Goal: Information Seeking & Learning: Learn about a topic

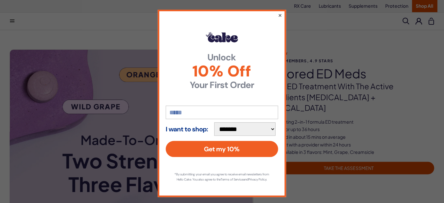
click at [279, 15] on button "×" at bounding box center [280, 15] width 4 height 8
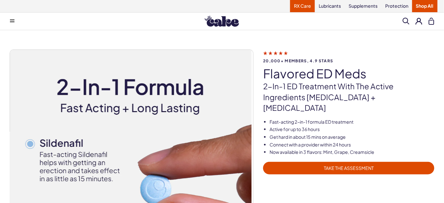
click at [312, 8] on link "RX Care" at bounding box center [302, 6] width 25 height 12
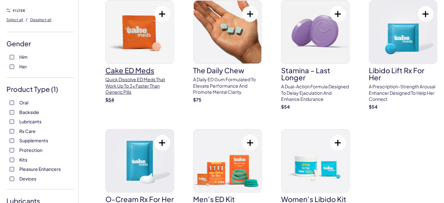
scroll to position [35, 0]
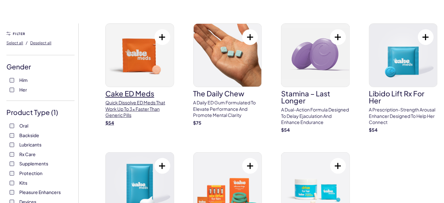
click at [134, 55] on img at bounding box center [140, 55] width 68 height 63
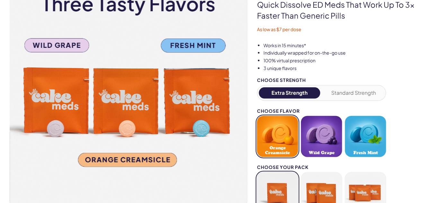
scroll to position [93, 0]
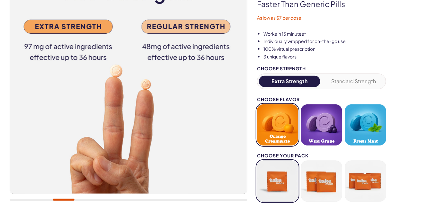
click at [282, 125] on button "Orange Creamsicle" at bounding box center [277, 124] width 41 height 41
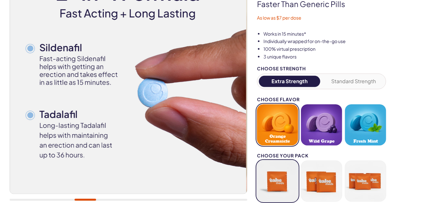
scroll to position [163, 0]
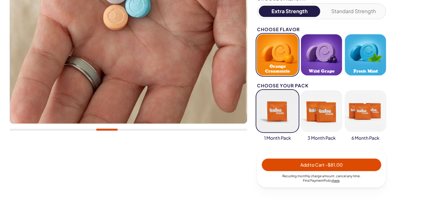
click at [329, 115] on button "button" at bounding box center [321, 111] width 41 height 41
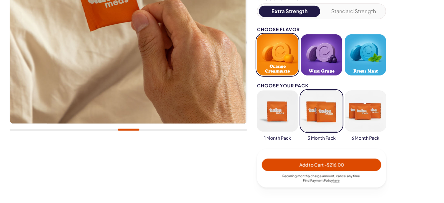
click at [286, 116] on button "button" at bounding box center [277, 111] width 41 height 41
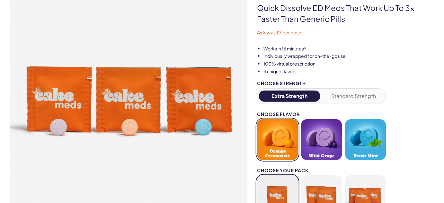
scroll to position [117, 0]
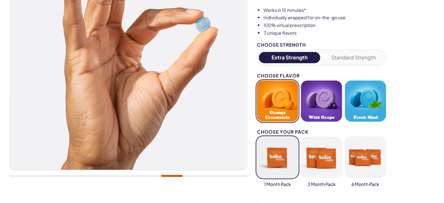
click at [365, 56] on button "Standard Strength" at bounding box center [353, 57] width 61 height 11
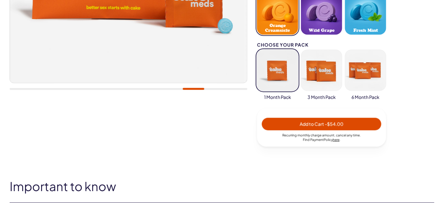
scroll to position [260, 0]
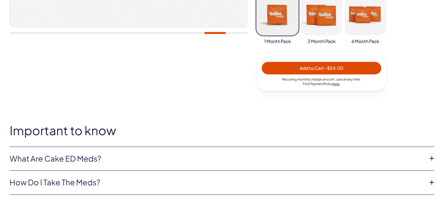
click at [261, 161] on link "What are Cake ED Meds?" at bounding box center [217, 158] width 414 height 11
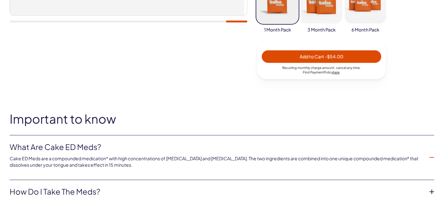
scroll to position [342, 0]
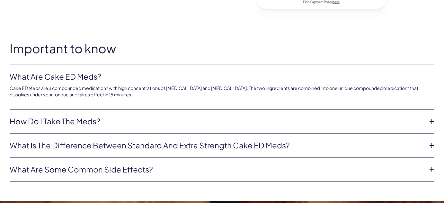
click at [237, 117] on link "How do I take the meds?" at bounding box center [217, 121] width 414 height 11
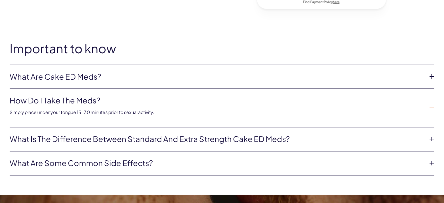
click at [233, 137] on link "What is the difference between Standard and Extra Strength Cake ED meds?" at bounding box center [217, 139] width 414 height 11
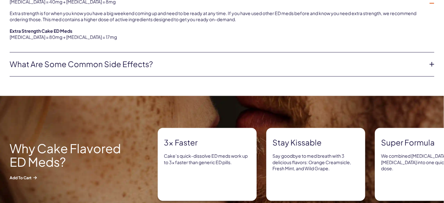
scroll to position [509, 0]
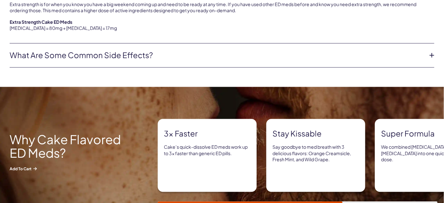
click at [427, 54] on icon at bounding box center [432, 55] width 10 height 10
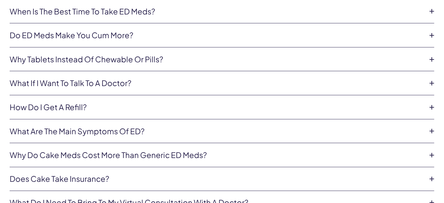
scroll to position [2680, 0]
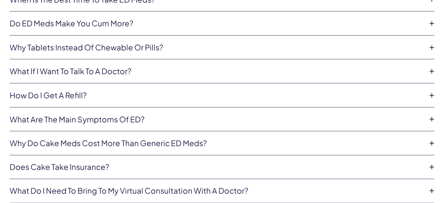
click at [175, 66] on link "What if I want to talk to a doctor?" at bounding box center [217, 71] width 414 height 11
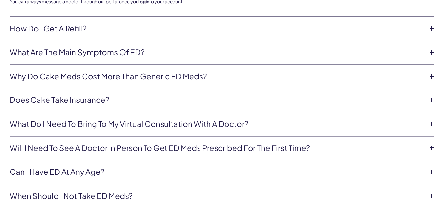
scroll to position [2774, 0]
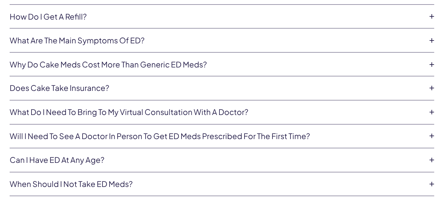
click at [150, 83] on link "Does Cake take insurance?" at bounding box center [217, 88] width 414 height 11
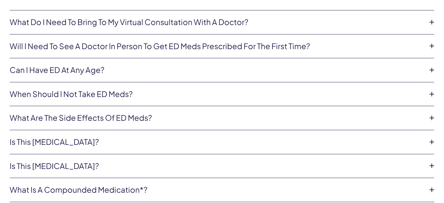
scroll to position [2876, 0]
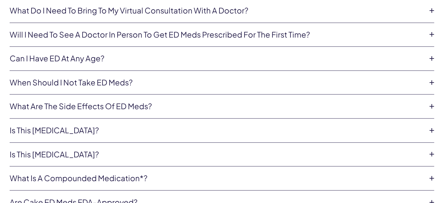
click at [155, 53] on link "Can I have ED at any age?" at bounding box center [217, 58] width 414 height 11
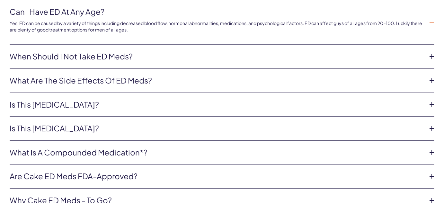
scroll to position [2919, 0]
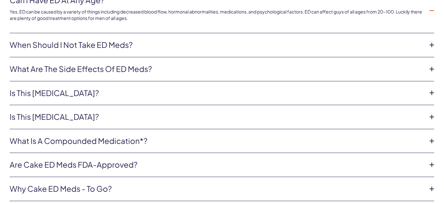
click at [52, 111] on link "Is this cialis?" at bounding box center [217, 116] width 414 height 11
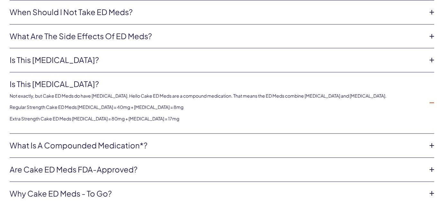
scroll to position [2966, 0]
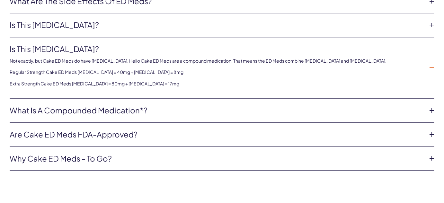
click at [58, 153] on link "Why Cake ED Meds - To Go?" at bounding box center [217, 158] width 414 height 11
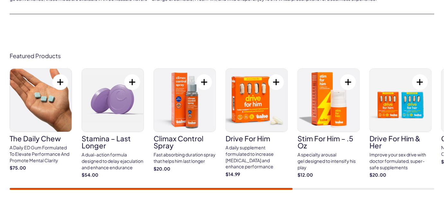
scroll to position [3118, 0]
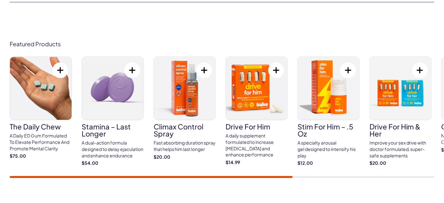
click at [25, 103] on img at bounding box center [41, 88] width 62 height 63
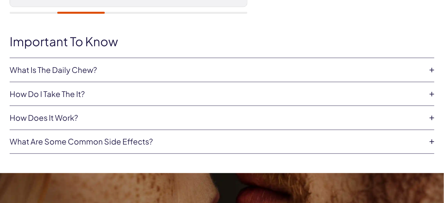
scroll to position [292, 0]
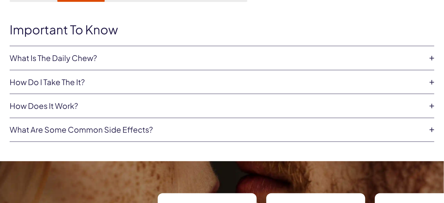
click at [164, 63] on link "What Is The Daily Chew?" at bounding box center [217, 58] width 414 height 11
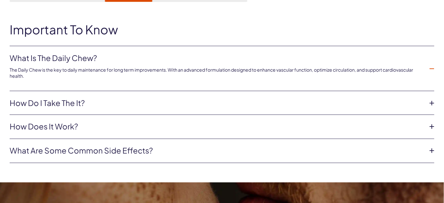
click at [149, 153] on link "What are some common side effects?" at bounding box center [217, 150] width 414 height 11
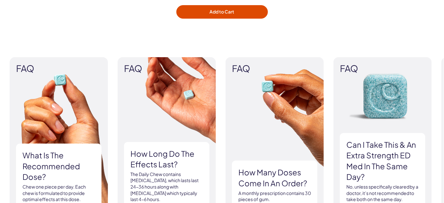
scroll to position [770, 0]
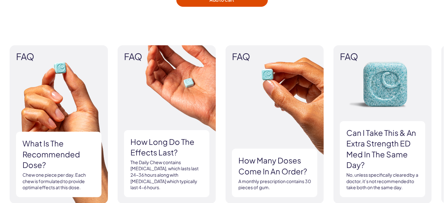
click at [183, 80] on img at bounding box center [166, 124] width 98 height 158
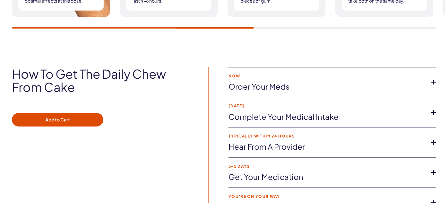
scroll to position [992, 0]
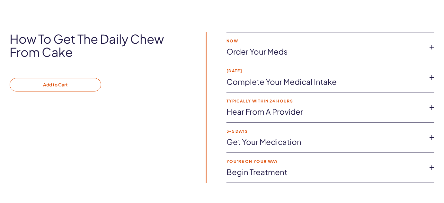
click at [79, 82] on button "Add to Cart" at bounding box center [55, 84] width 91 height 13
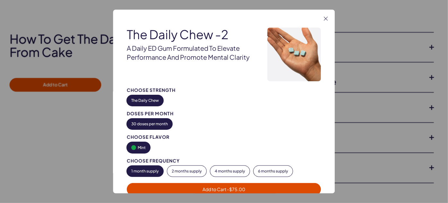
click at [151, 97] on button "The Daily Chew" at bounding box center [145, 100] width 37 height 11
type button "42"
click at [219, 188] on span "Add to Cart - $75.00" at bounding box center [224, 189] width 43 height 6
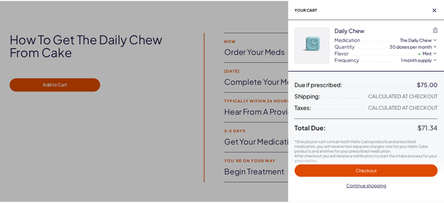
scroll to position [0, 0]
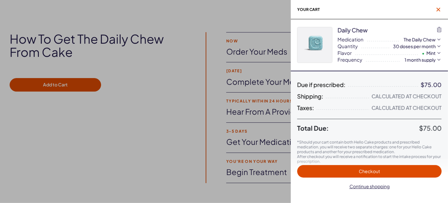
click at [439, 8] on icon "button" at bounding box center [439, 10] width 4 height 4
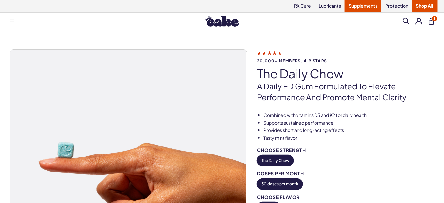
click at [365, 6] on link "Supplements" at bounding box center [362, 6] width 37 height 12
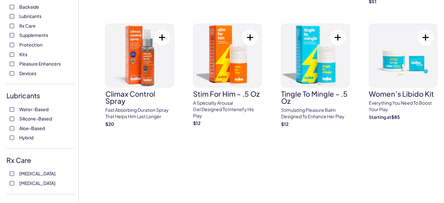
scroll to position [198, 0]
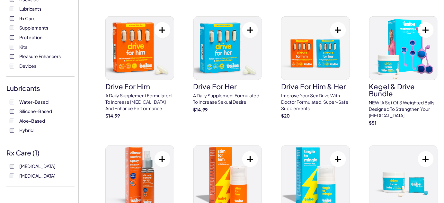
scroll to position [168, 0]
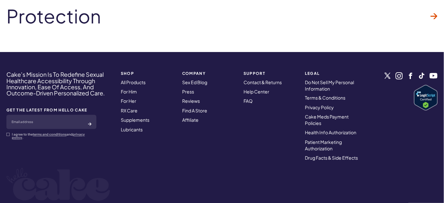
scroll to position [1165, 0]
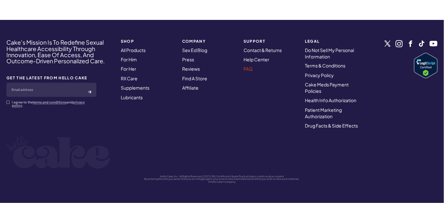
click at [246, 66] on link "FAQ" at bounding box center [247, 69] width 9 height 6
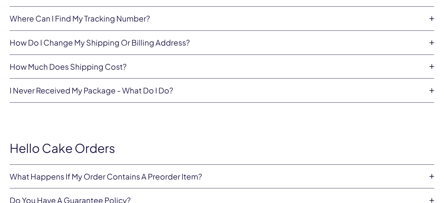
scroll to position [210, 0]
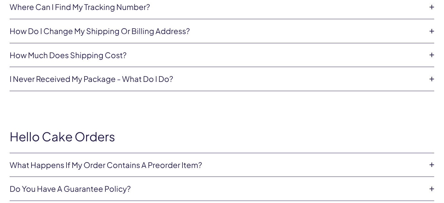
click at [245, 58] on link "How much does shipping cost?" at bounding box center [217, 55] width 414 height 11
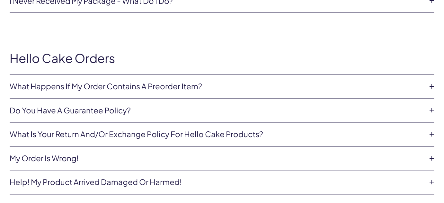
scroll to position [338, 0]
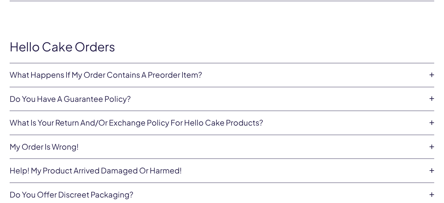
click at [136, 102] on link "Do you have a guarantee policy?" at bounding box center [217, 99] width 414 height 11
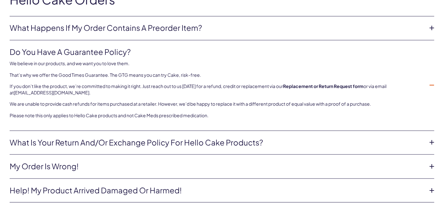
scroll to position [420, 0]
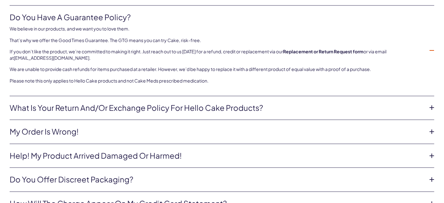
click at [136, 102] on link "What is your return and/or exchange policy for Hello Cake products?" at bounding box center [217, 107] width 414 height 11
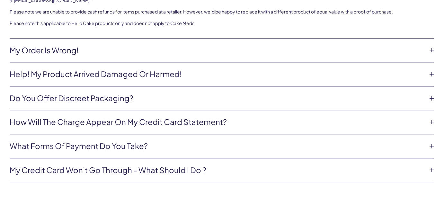
scroll to position [502, 0]
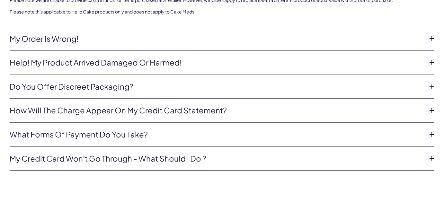
click at [135, 107] on link "How will the charge appear on my credit card statement?" at bounding box center [217, 110] width 414 height 11
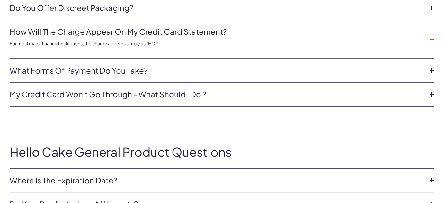
scroll to position [537, 0]
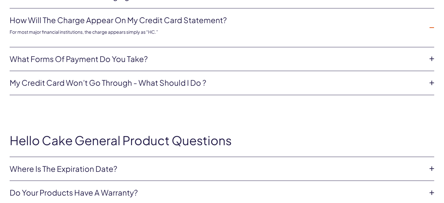
click at [136, 54] on link "What forms of payment do you take?" at bounding box center [217, 59] width 414 height 11
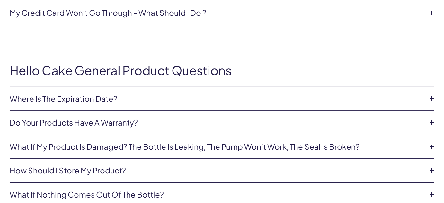
scroll to position [642, 0]
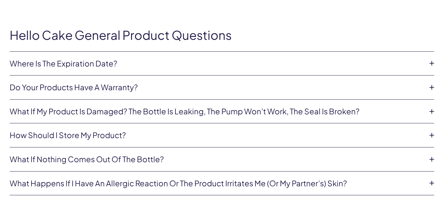
click at [49, 65] on link "Where is the expiration date?" at bounding box center [217, 63] width 414 height 11
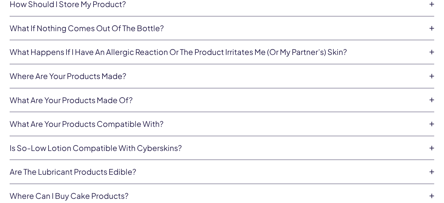
scroll to position [817, 0]
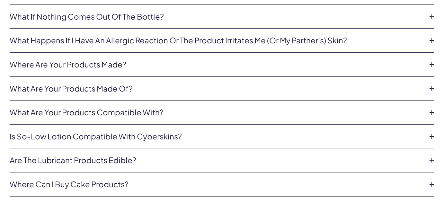
click at [49, 65] on link "Where are your products made?" at bounding box center [217, 64] width 414 height 11
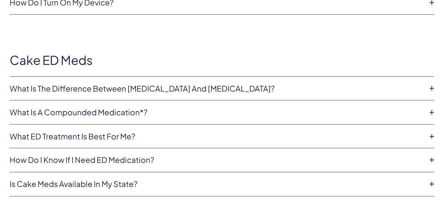
scroll to position [1088, 0]
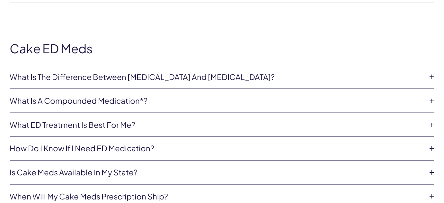
click at [67, 72] on link "What is the difference between [MEDICAL_DATA] and [MEDICAL_DATA]?" at bounding box center [217, 77] width 414 height 11
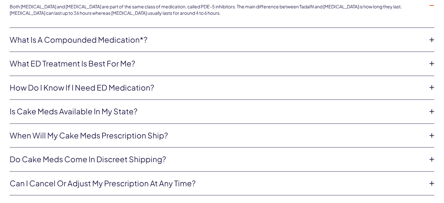
scroll to position [1182, 0]
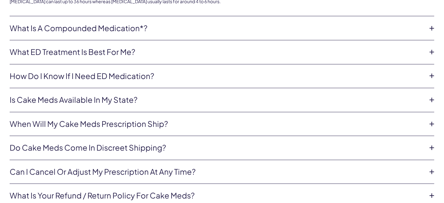
click at [60, 100] on link "Is Cake Meds available in my state?" at bounding box center [217, 100] width 414 height 11
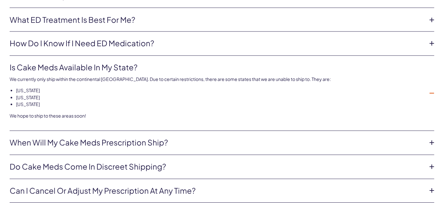
scroll to position [1275, 0]
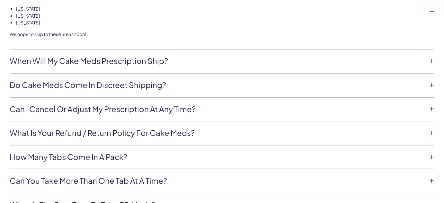
click at [76, 58] on link "When will my Cake Meds prescription ship?" at bounding box center [217, 61] width 414 height 11
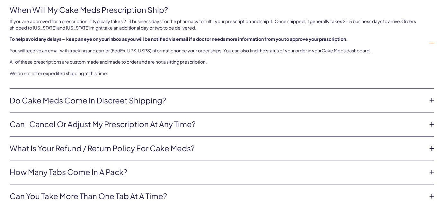
click at [78, 95] on link "Do Cake meds come in discreet shipping?" at bounding box center [217, 100] width 414 height 11
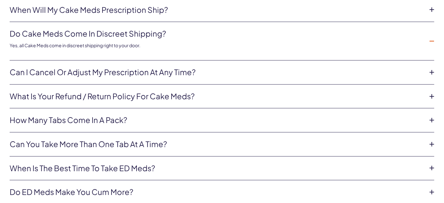
click at [95, 67] on link "Can I cancel or adjust my prescription at any time?" at bounding box center [217, 72] width 414 height 11
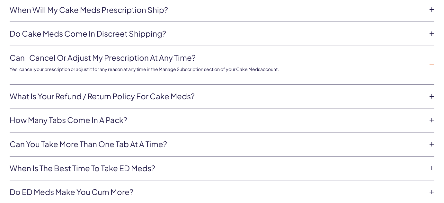
click at [89, 117] on link "How many tabs come in a pack?" at bounding box center [217, 120] width 414 height 11
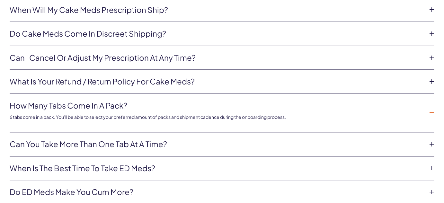
scroll to position [1287, 0]
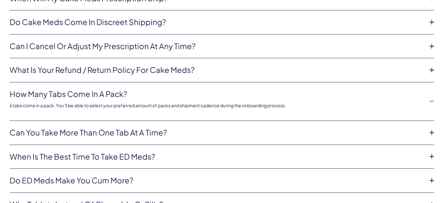
click at [84, 131] on link "Can you take more than one tab at a time?" at bounding box center [217, 132] width 414 height 11
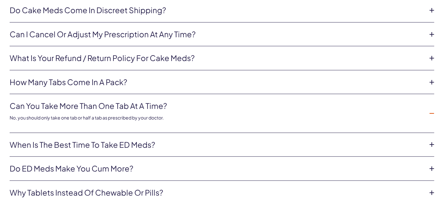
scroll to position [1345, 0]
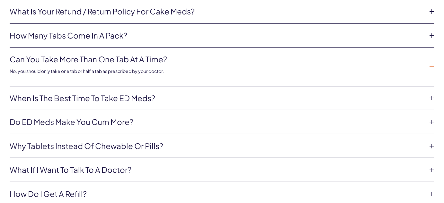
click at [99, 97] on link "When is the best time to take ED meds?" at bounding box center [217, 98] width 414 height 11
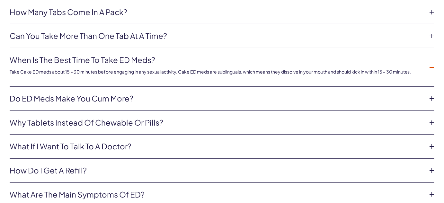
scroll to position [1380, 0]
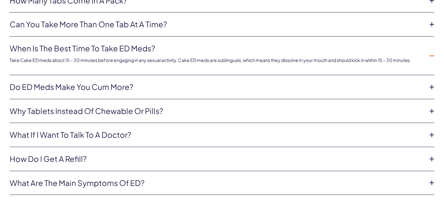
click at [105, 84] on link "Do ED meds make you cum more?" at bounding box center [217, 87] width 414 height 11
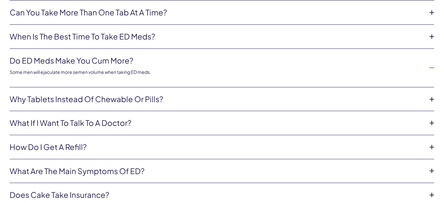
scroll to position [1404, 0]
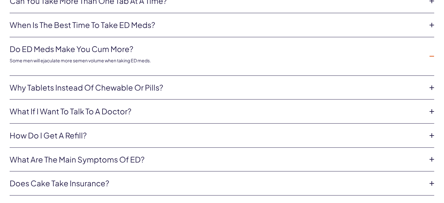
click at [105, 84] on link "Why tablets instead of chewable or pills?" at bounding box center [217, 87] width 414 height 11
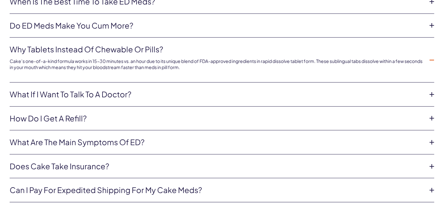
scroll to position [1439, 0]
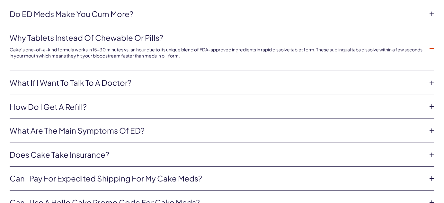
click at [107, 79] on link "What if I want to talk to a doctor?" at bounding box center [217, 82] width 414 height 11
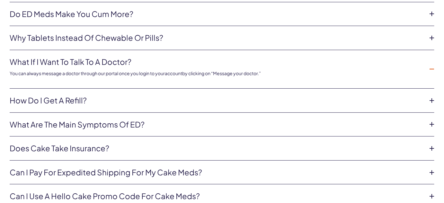
click at [99, 95] on link "How do I get a refill?" at bounding box center [217, 100] width 414 height 11
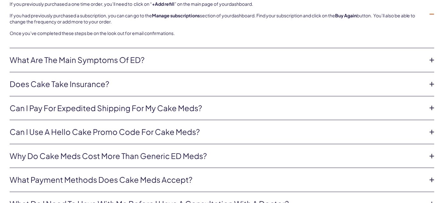
scroll to position [1544, 0]
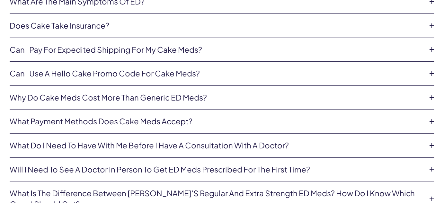
click at [75, 94] on link "Why do Cake meds cost more than generic ED meds?" at bounding box center [217, 97] width 414 height 11
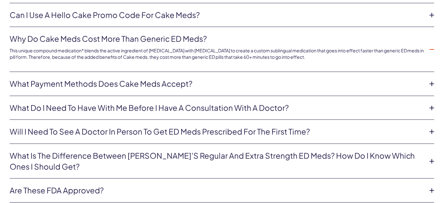
scroll to position [1617, 0]
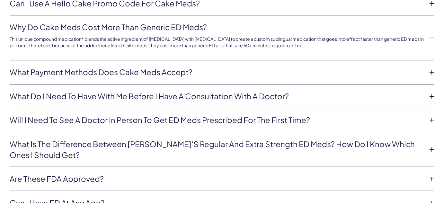
click at [70, 93] on link "What do I need to have with me before I have a consultation with a doctor?" at bounding box center [217, 96] width 414 height 11
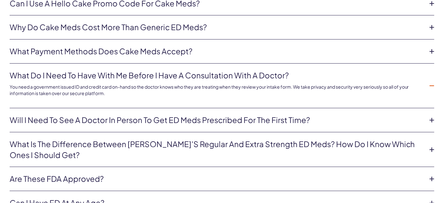
click at [70, 115] on link "Will I need to see a doctor in person to get ED meds prescribed for the first t…" at bounding box center [217, 120] width 414 height 11
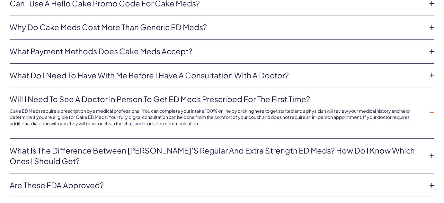
click at [318, 108] on p "Cake ED Meds require a prescription by a medical professional. You can complete…" at bounding box center [217, 117] width 414 height 19
click at [133, 113] on p "Cake ED Meds require a prescription by a medical professional. You can complete…" at bounding box center [217, 117] width 414 height 19
click at [226, 111] on p "Cake ED Meds require a prescription by a medical professional. You can complete…" at bounding box center [217, 117] width 414 height 19
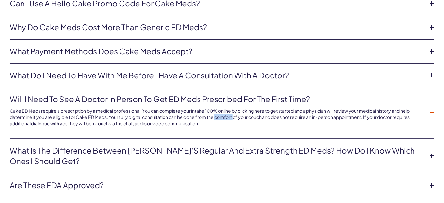
click at [226, 111] on p "Cake ED Meds require a prescription by a medical professional. You can complete…" at bounding box center [217, 117] width 414 height 19
click at [180, 119] on p "Cake ED Meds require a prescription by a medical professional. You can complete…" at bounding box center [217, 117] width 414 height 19
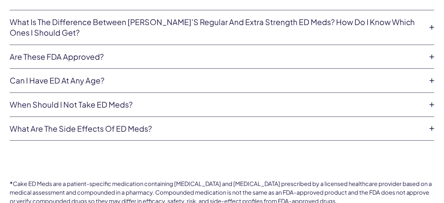
scroll to position [1757, 0]
